Goal: Transaction & Acquisition: Purchase product/service

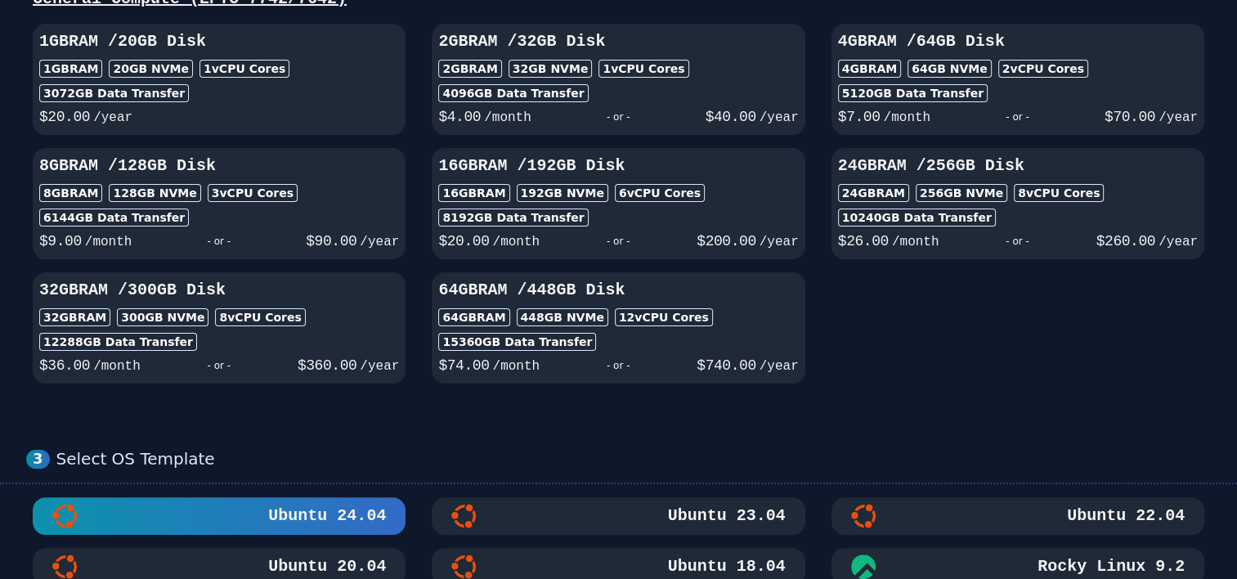
scroll to position [82, 0]
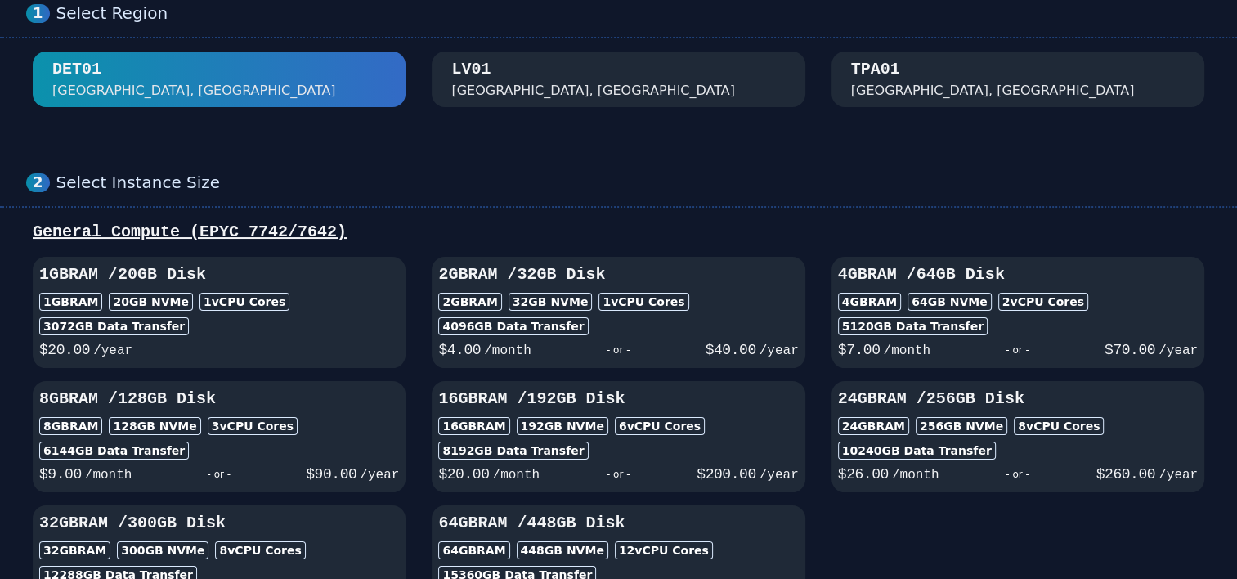
click at [316, 403] on h3 "8GB RAM / 128 GB Disk" at bounding box center [219, 399] width 360 height 23
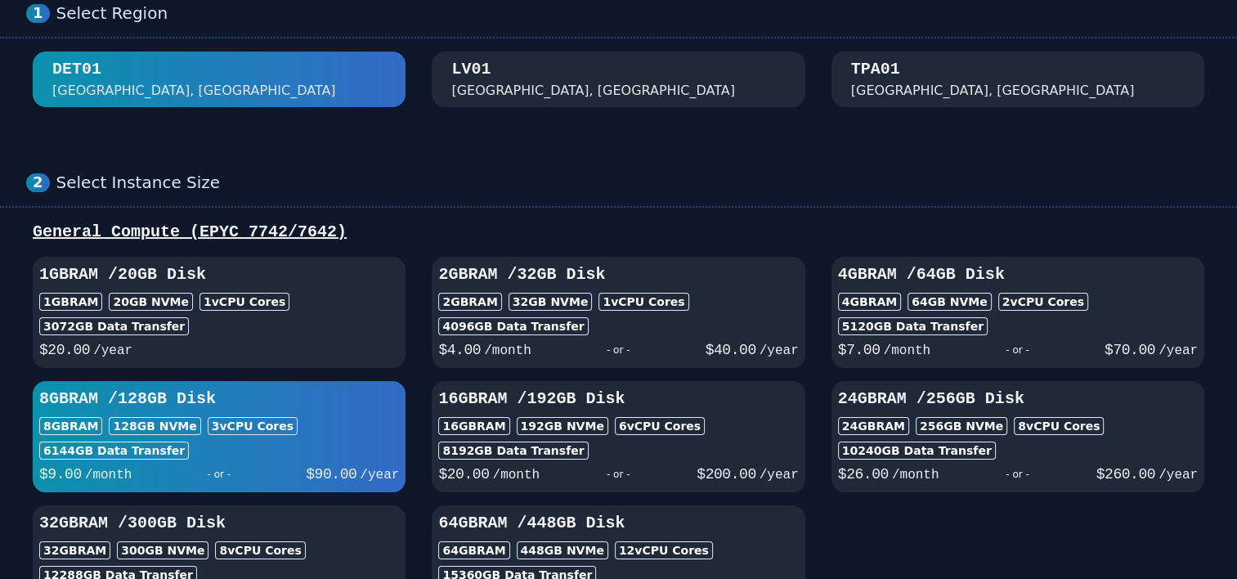
click at [747, 424] on div "16GB RAM 192 GB NVMe 6 vCPU Cores" at bounding box center [618, 426] width 360 height 18
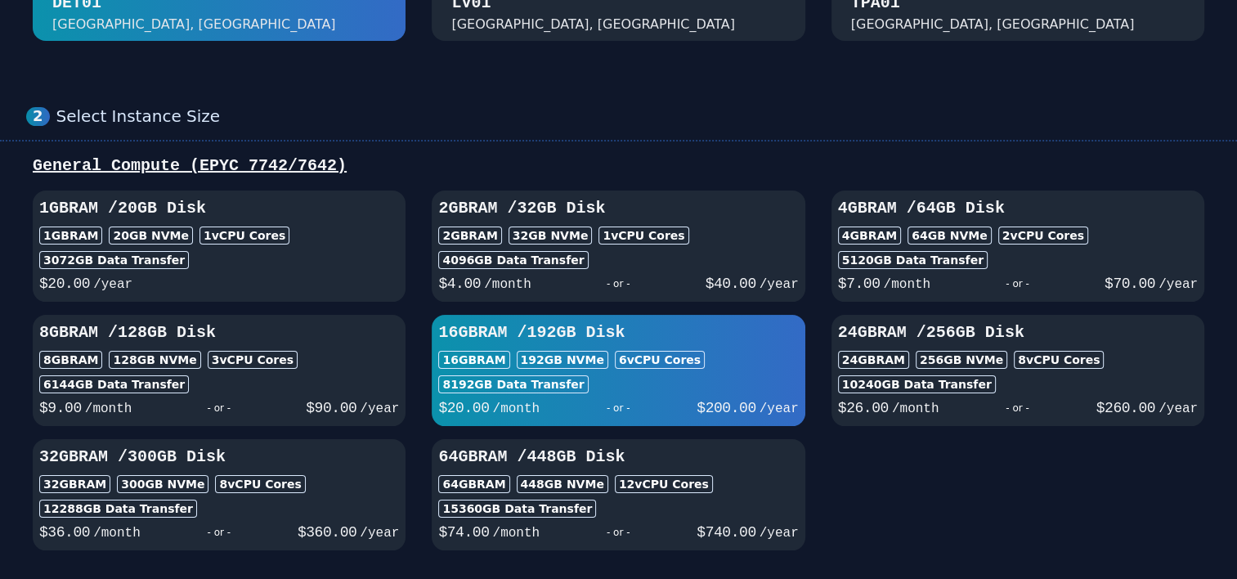
scroll to position [245, 0]
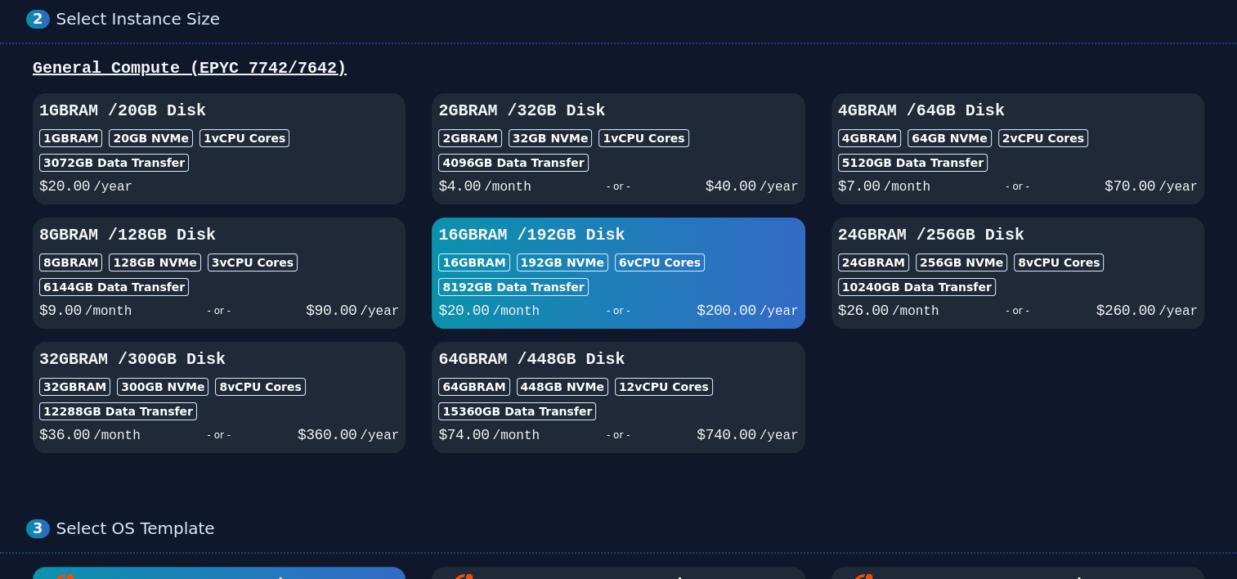
click at [1087, 311] on div "- or -" at bounding box center [1017, 310] width 157 height 23
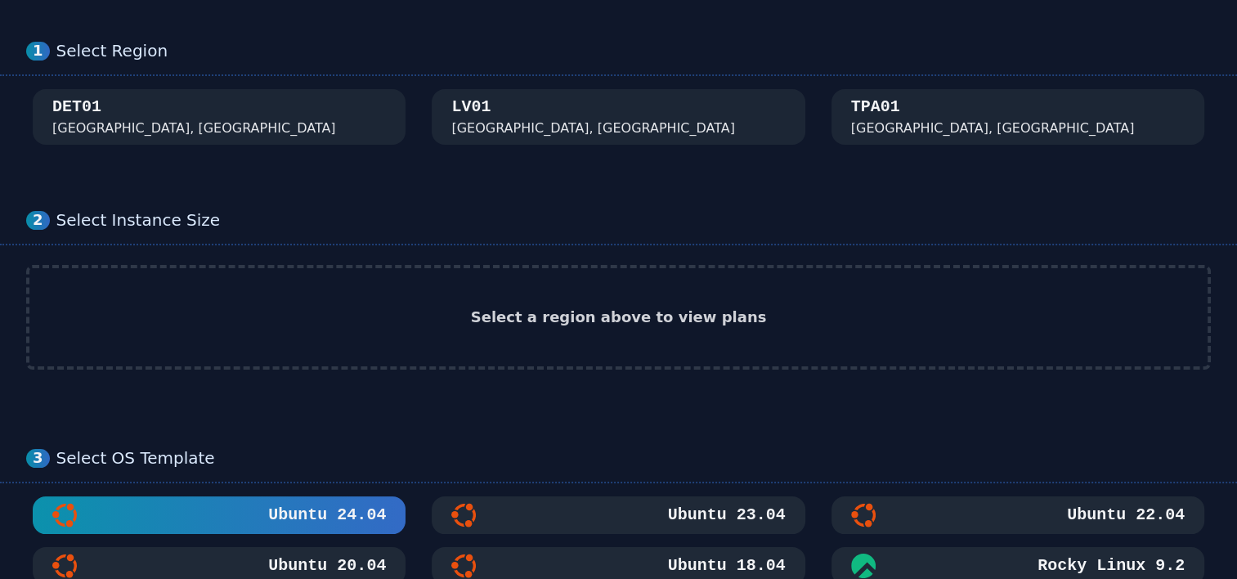
scroll to position [82, 0]
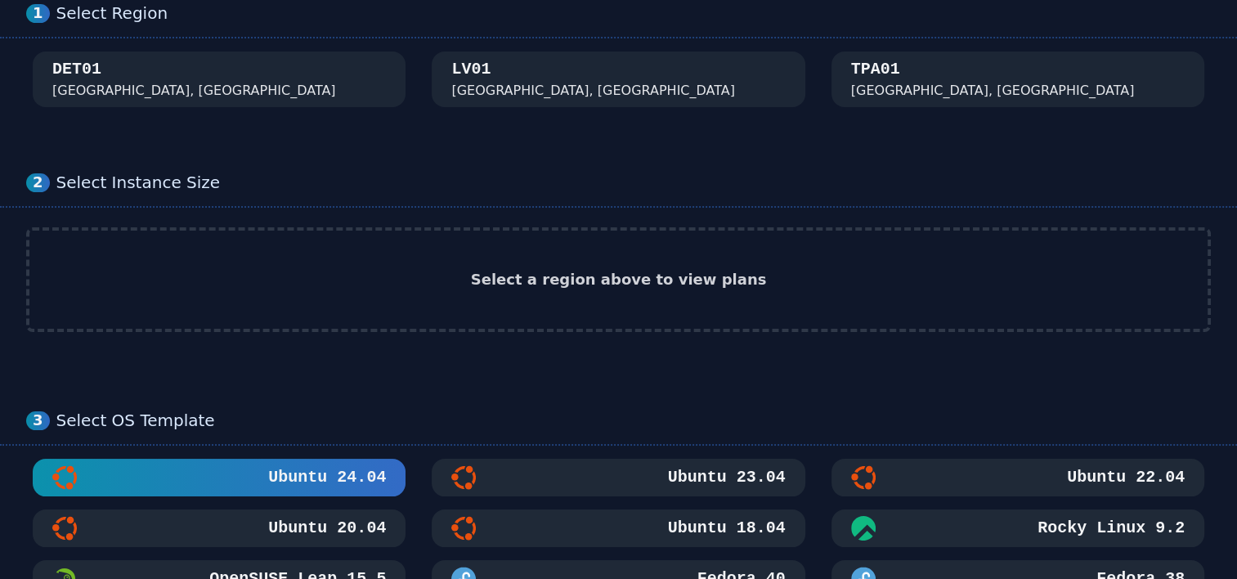
click at [500, 264] on div "Select a region above to view plans" at bounding box center [618, 280] width 1178 height 98
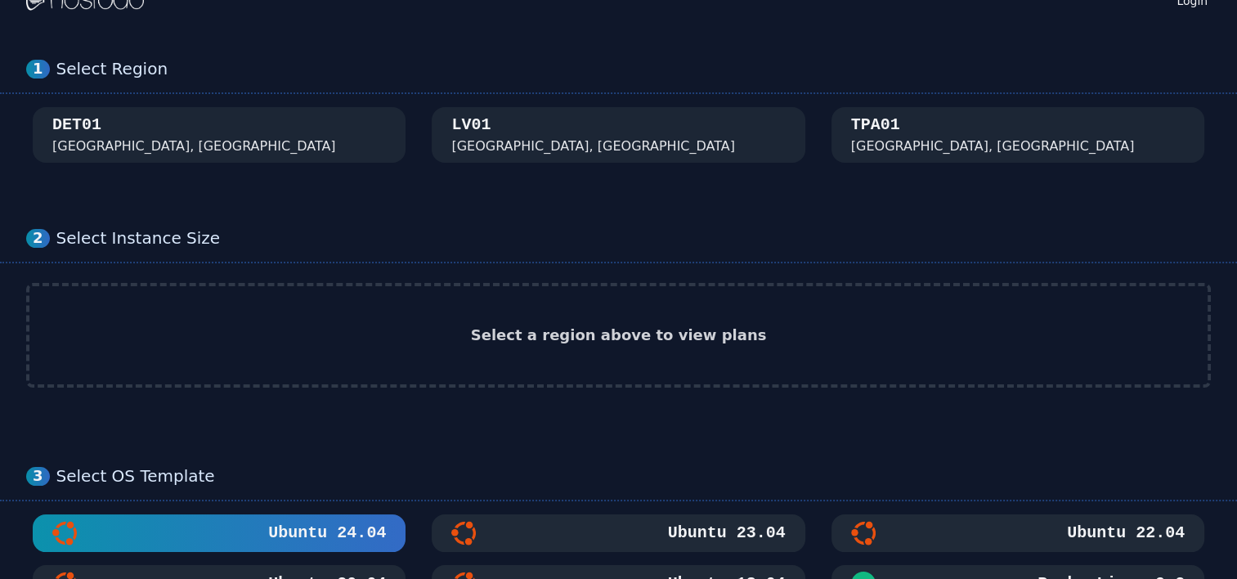
scroll to position [0, 0]
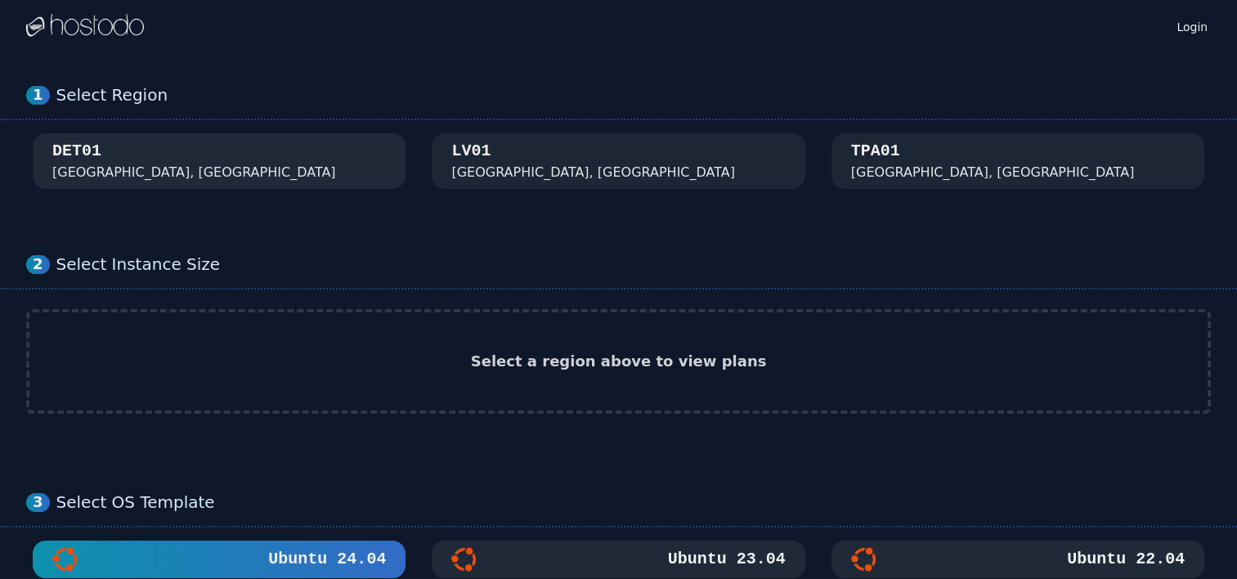
click at [231, 160] on div "DET01 Detroit, MI" at bounding box center [219, 161] width 334 height 43
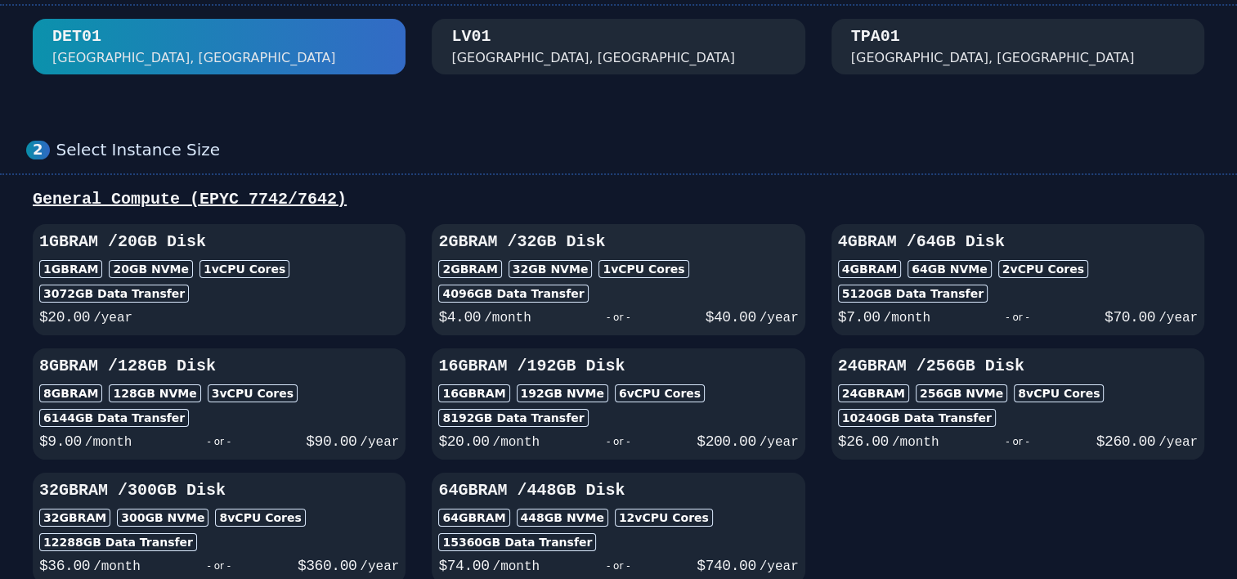
scroll to position [164, 0]
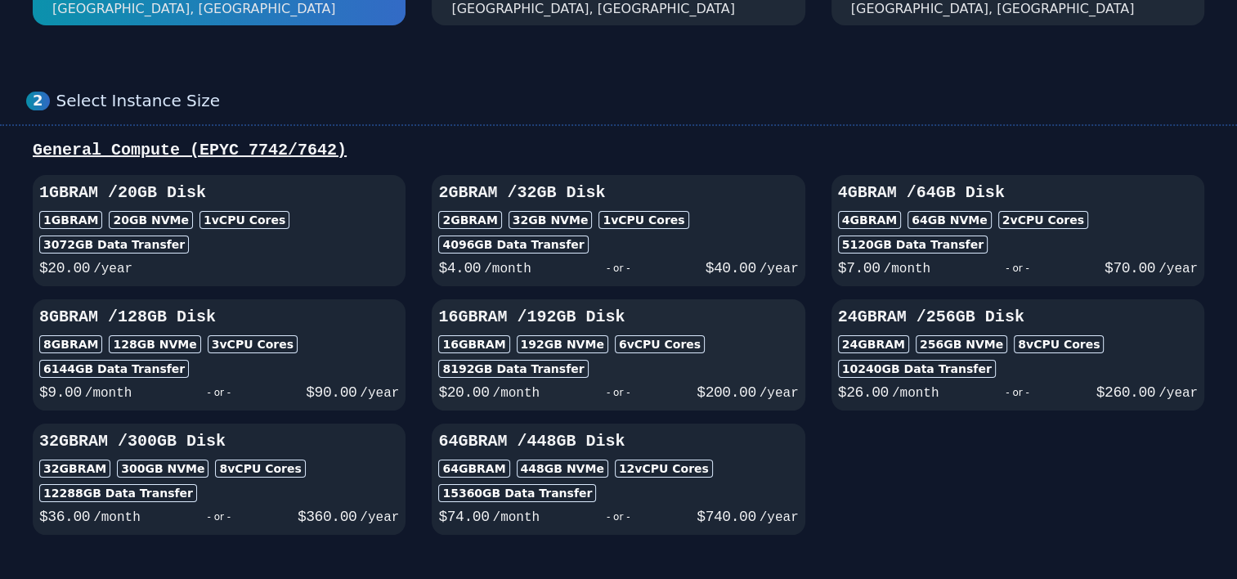
click at [723, 360] on div "8192 GB Data Transfer" at bounding box center [618, 369] width 360 height 18
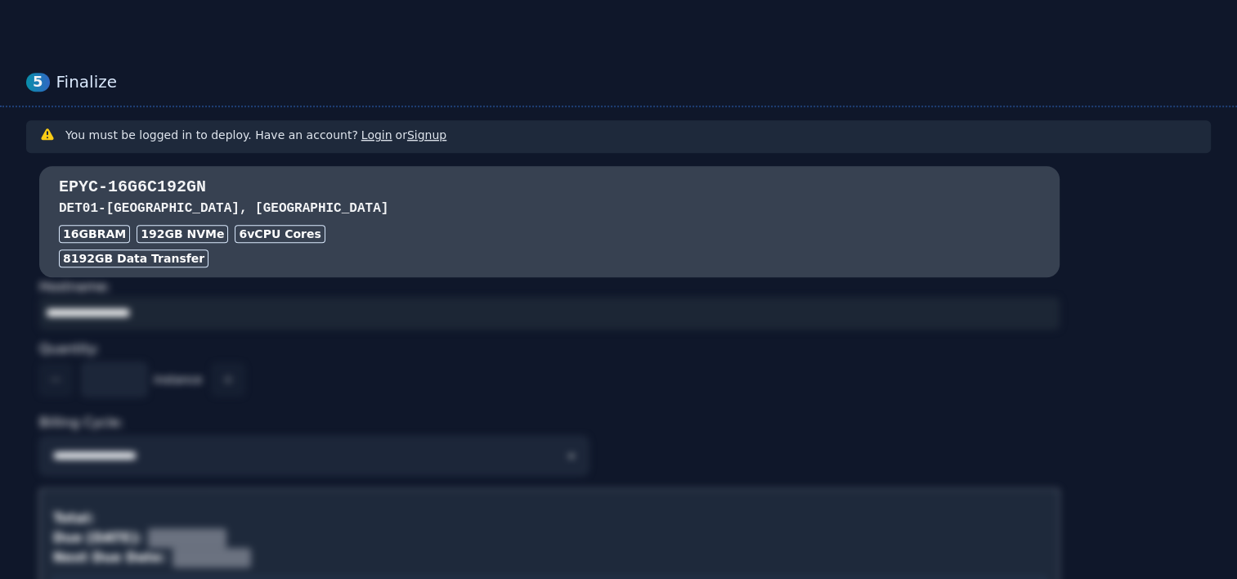
scroll to position [1226, 0]
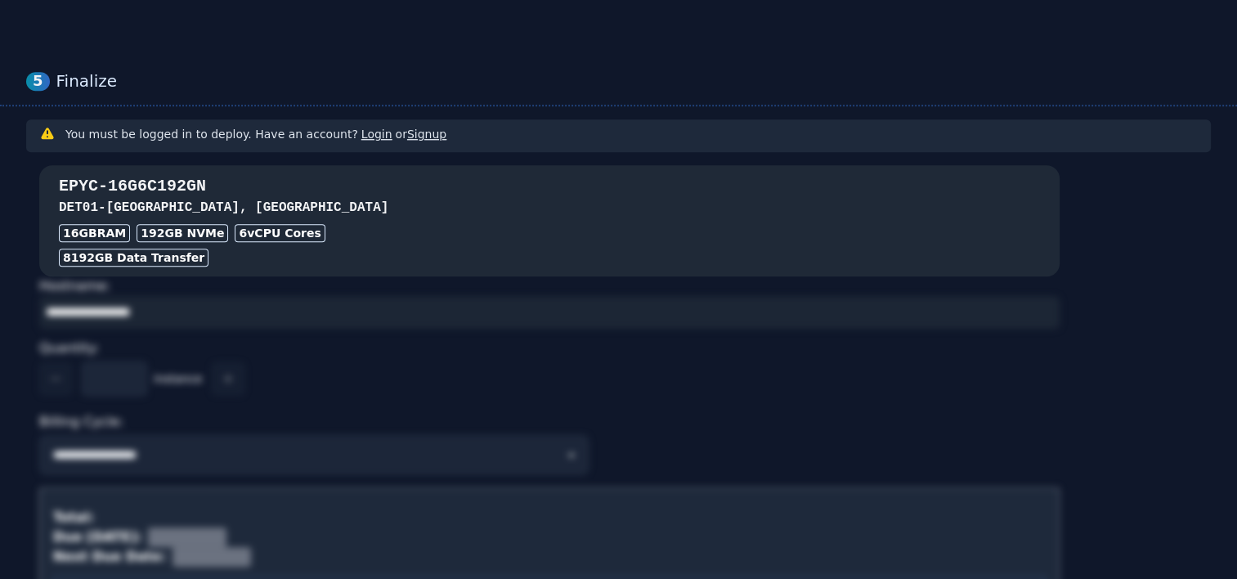
click at [383, 249] on div "8192 GB Data Transfer" at bounding box center [549, 258] width 981 height 18
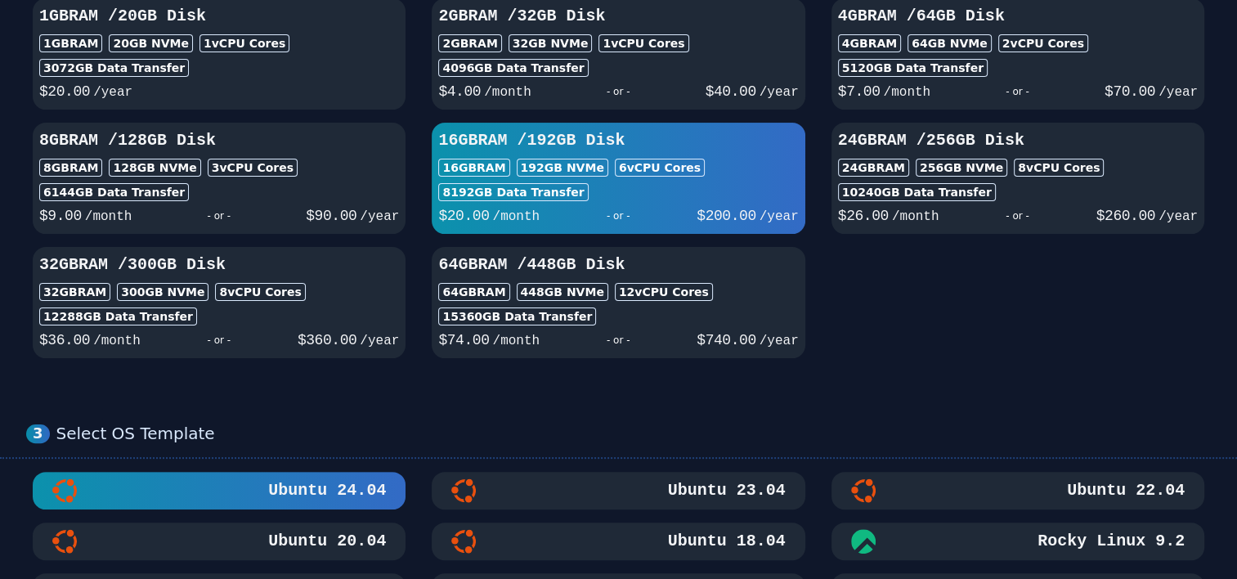
scroll to position [245, 0]
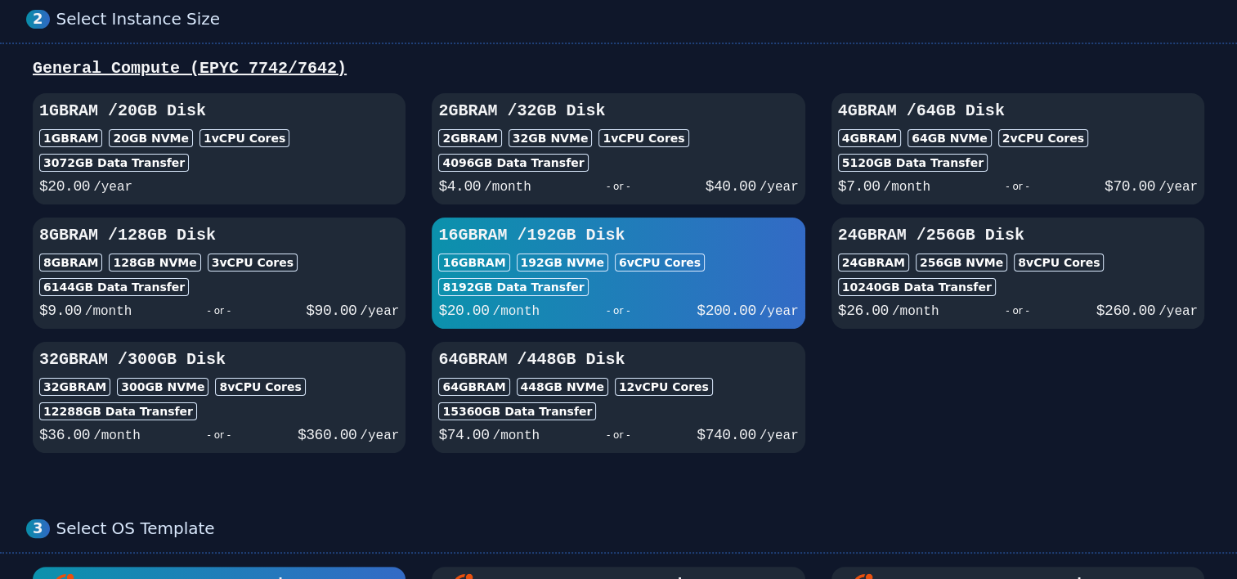
click at [365, 307] on span "/year" at bounding box center [379, 311] width 39 height 15
